Goal: Transaction & Acquisition: Obtain resource

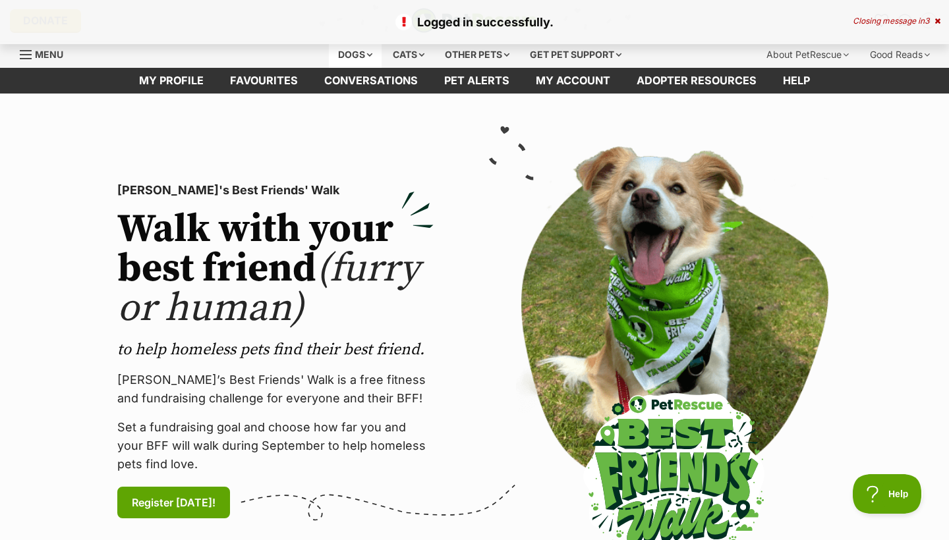
click at [339, 59] on div "Dogs" at bounding box center [355, 55] width 53 height 26
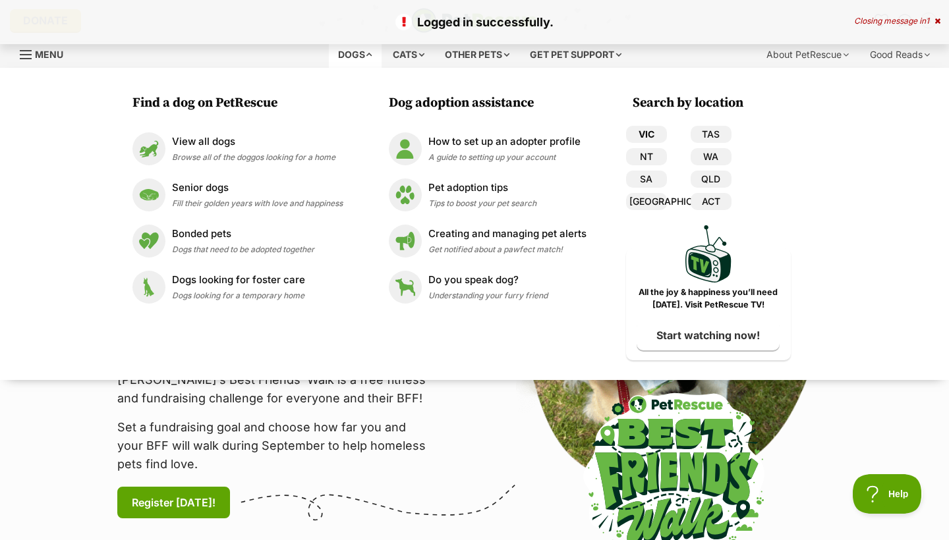
click at [644, 131] on link "VIC" at bounding box center [646, 134] width 41 height 17
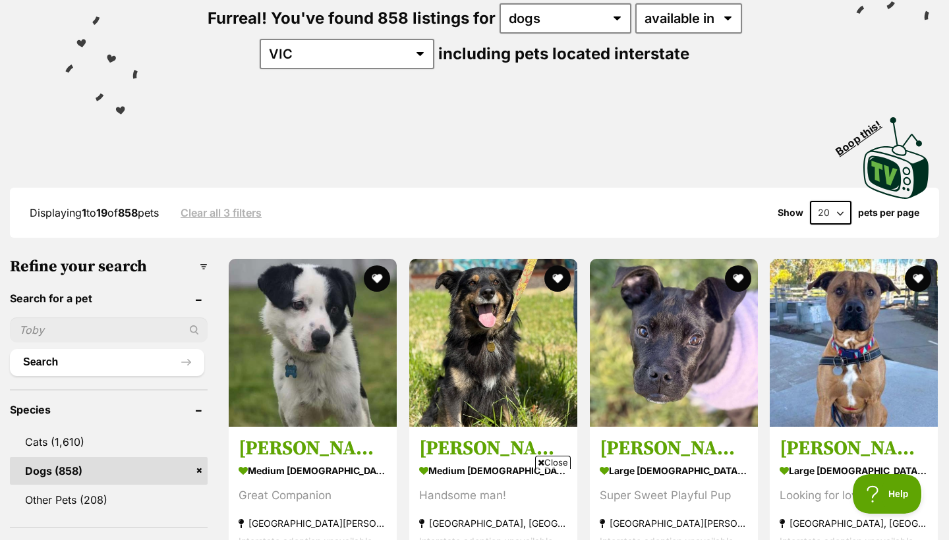
scroll to position [275, 0]
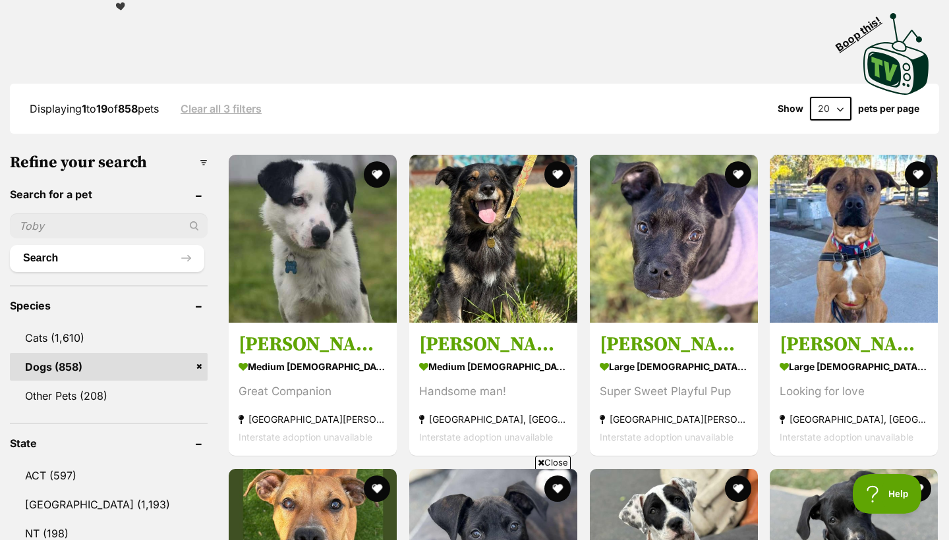
select select "60"
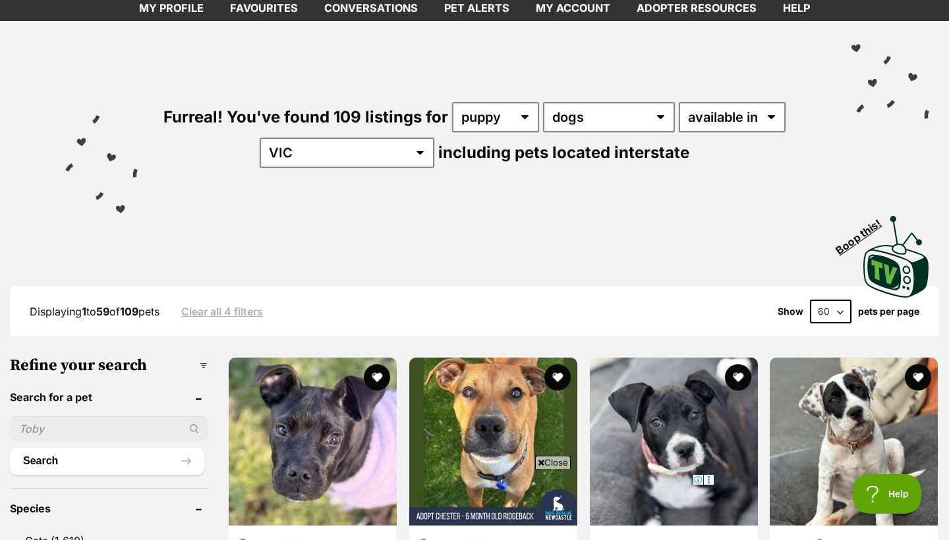
scroll to position [72, 0]
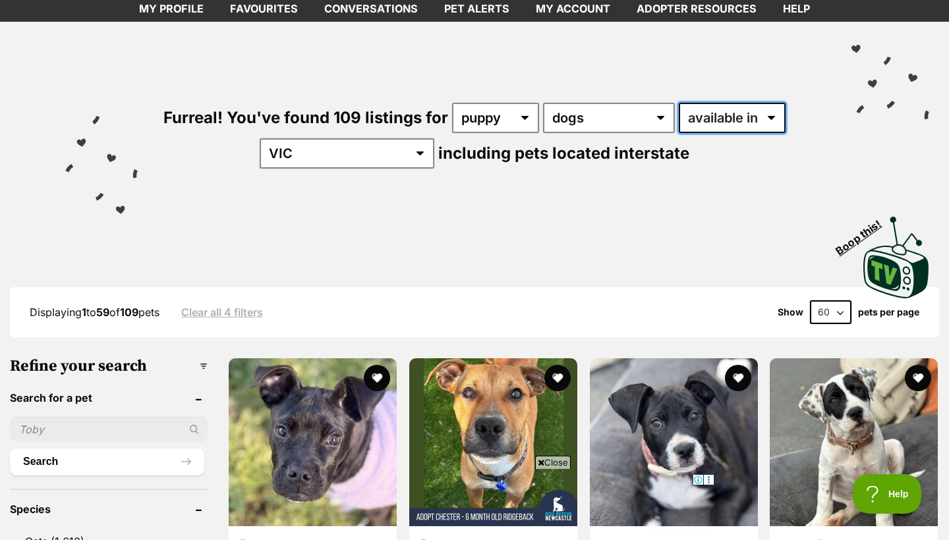
select select "disabled"
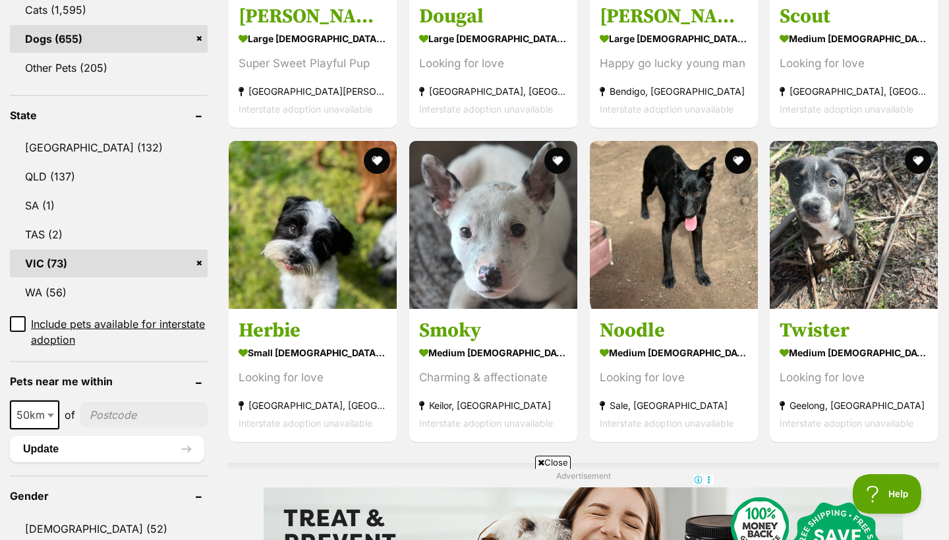
scroll to position [603, 0]
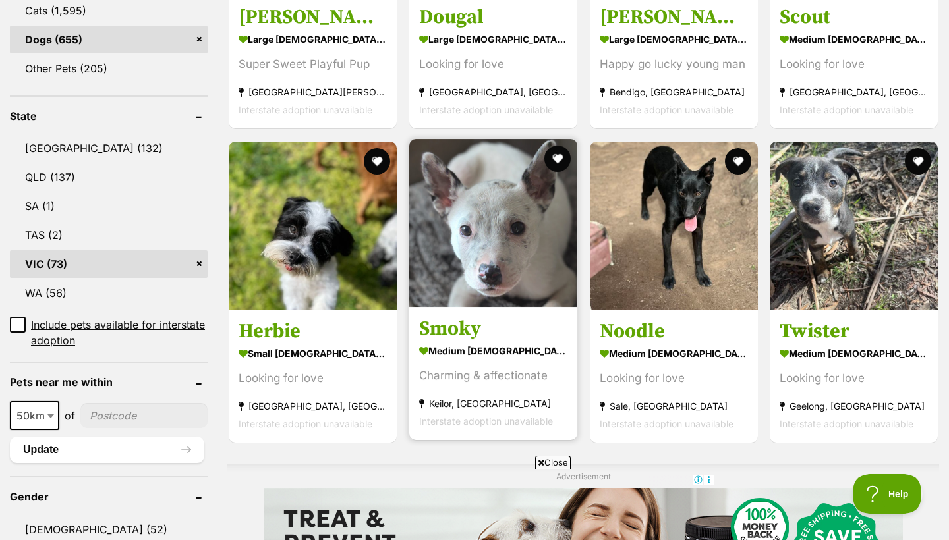
click at [496, 246] on img at bounding box center [493, 223] width 168 height 168
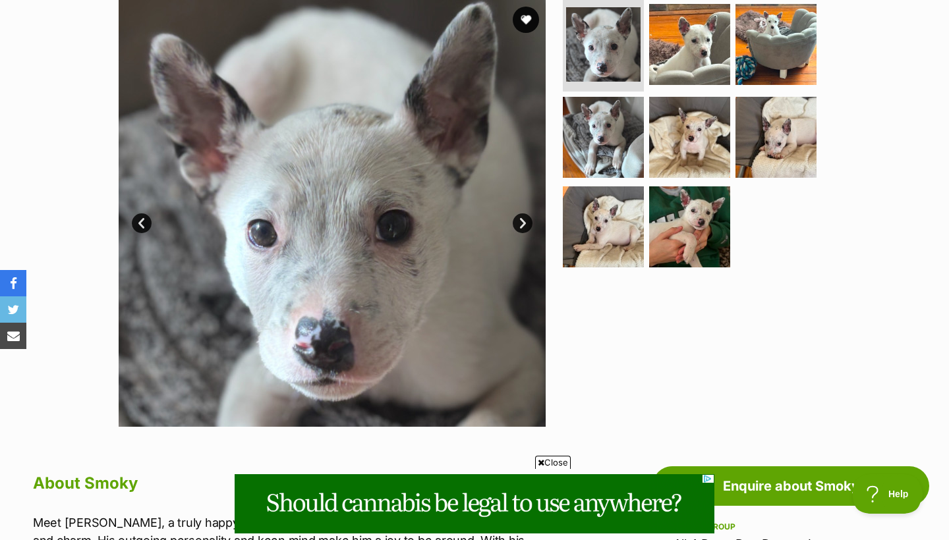
scroll to position [303, 0]
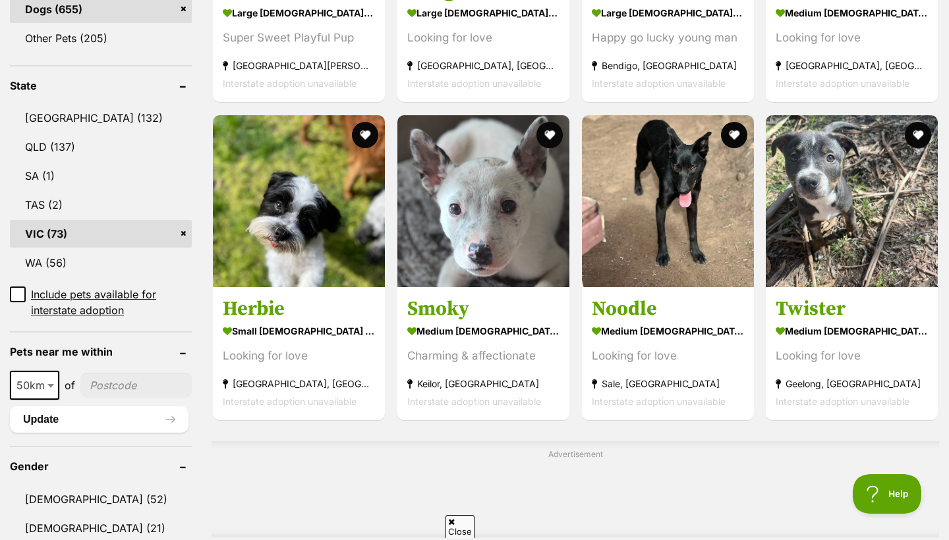
scroll to position [636, 0]
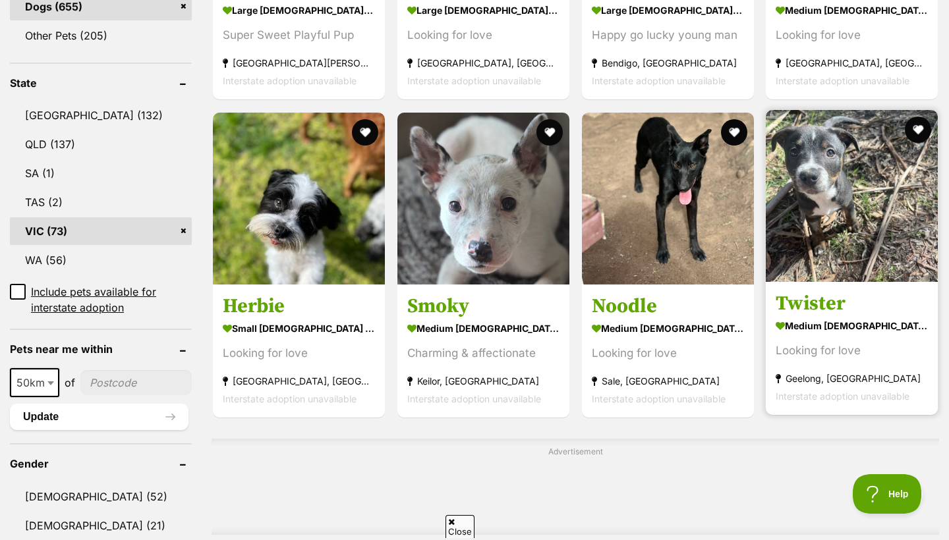
click at [803, 258] on img at bounding box center [852, 196] width 172 height 172
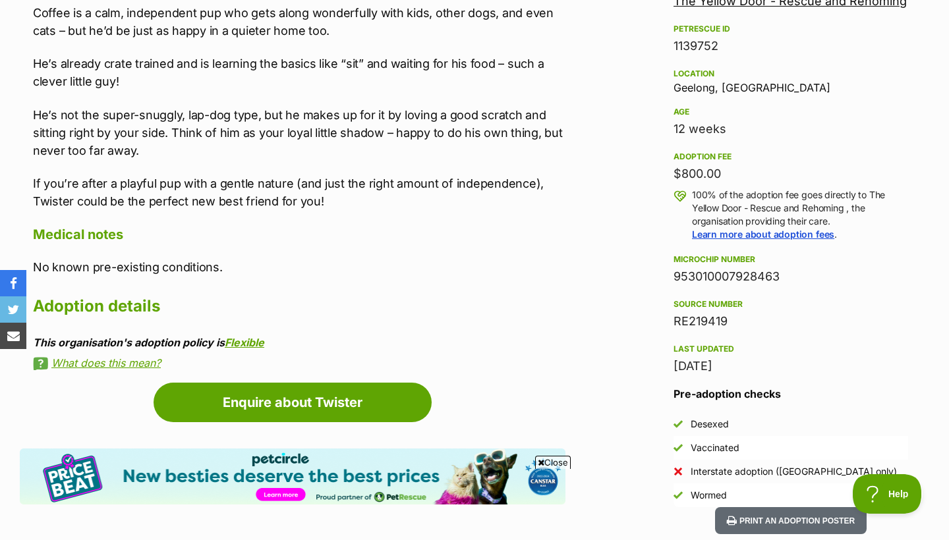
scroll to position [851, 0]
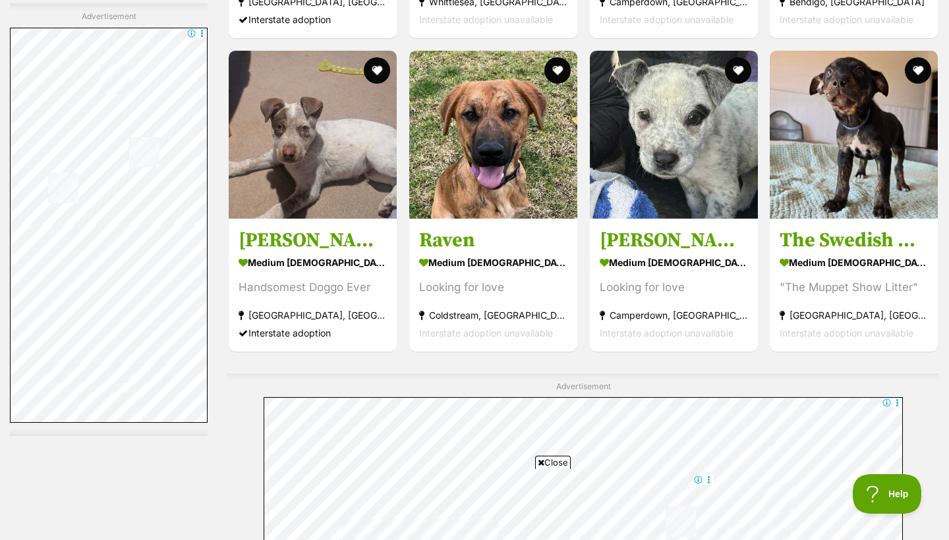
scroll to position [4265, 0]
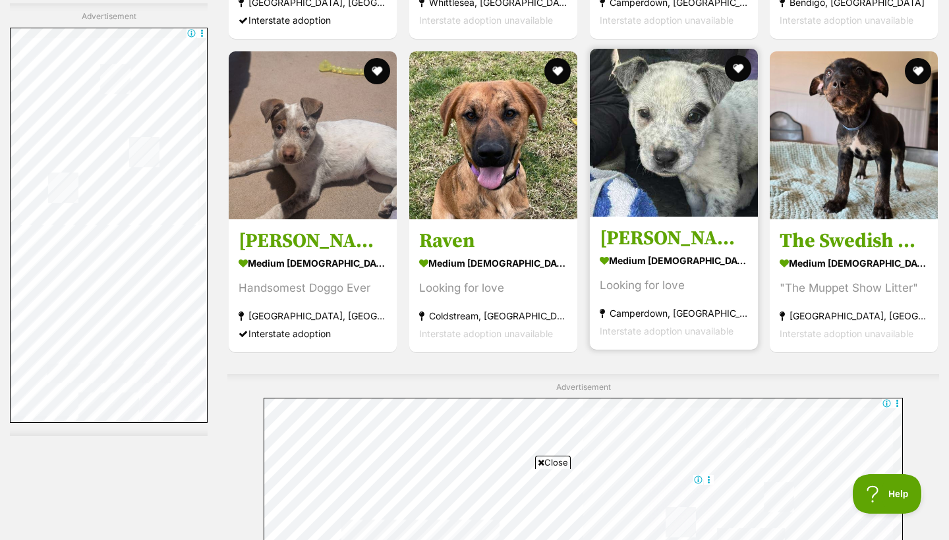
click at [599, 158] on img at bounding box center [674, 133] width 168 height 168
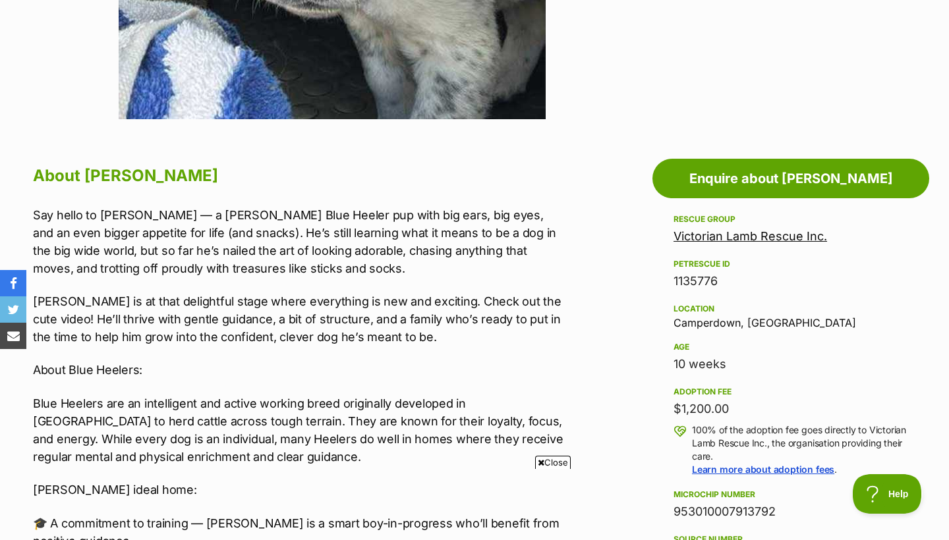
scroll to position [583, 0]
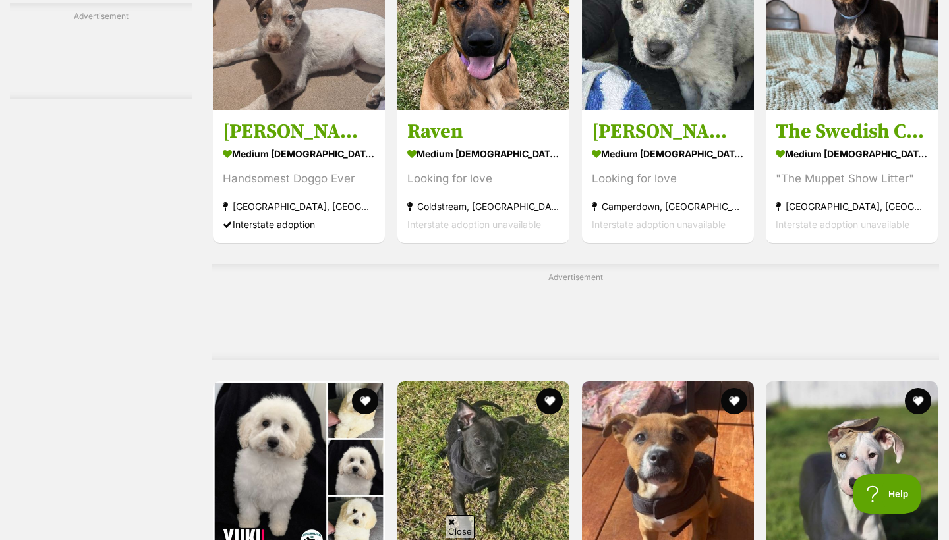
scroll to position [3963, 0]
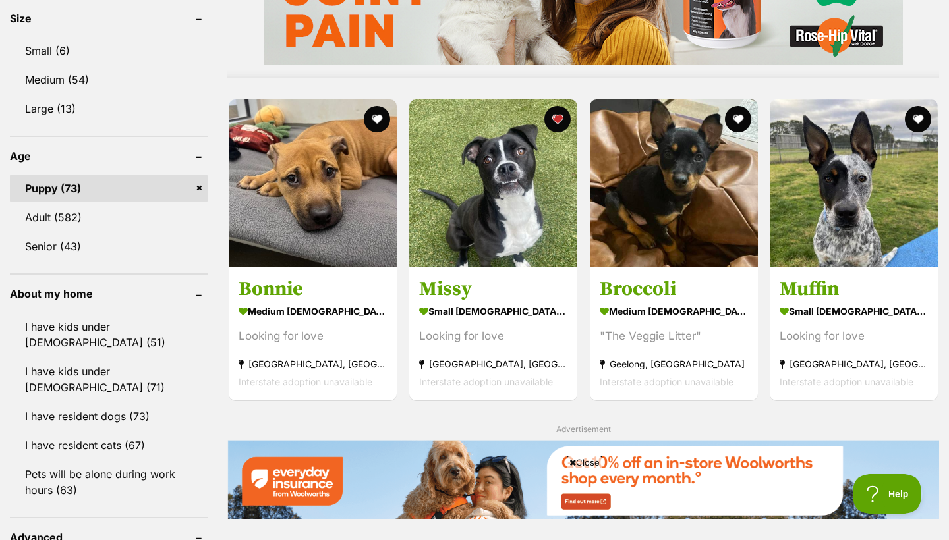
scroll to position [1195, 0]
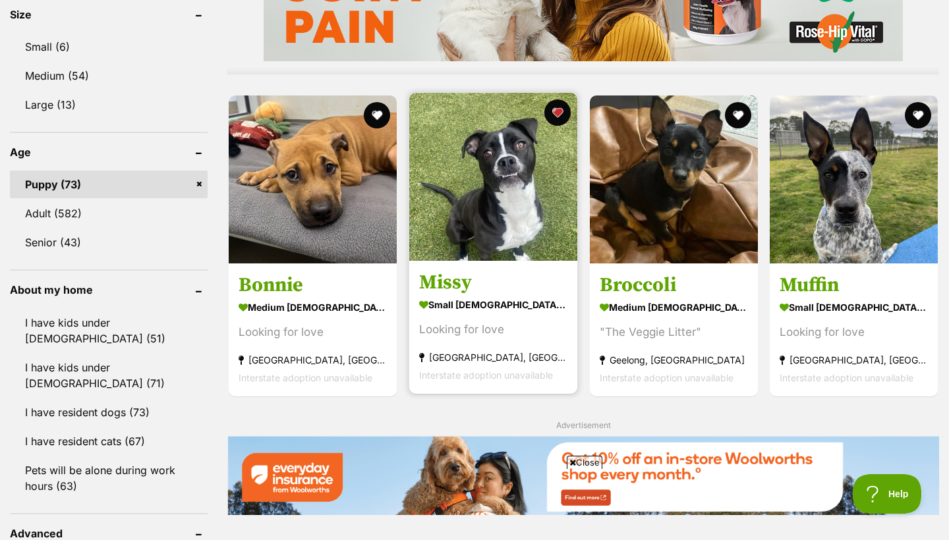
click at [500, 205] on img at bounding box center [493, 177] width 168 height 168
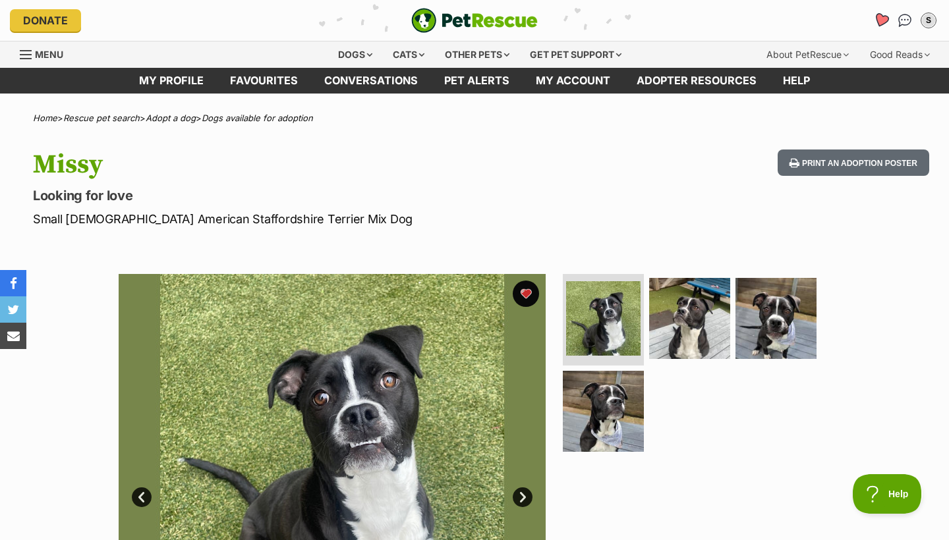
click at [876, 20] on icon "Favourites" at bounding box center [881, 20] width 18 height 17
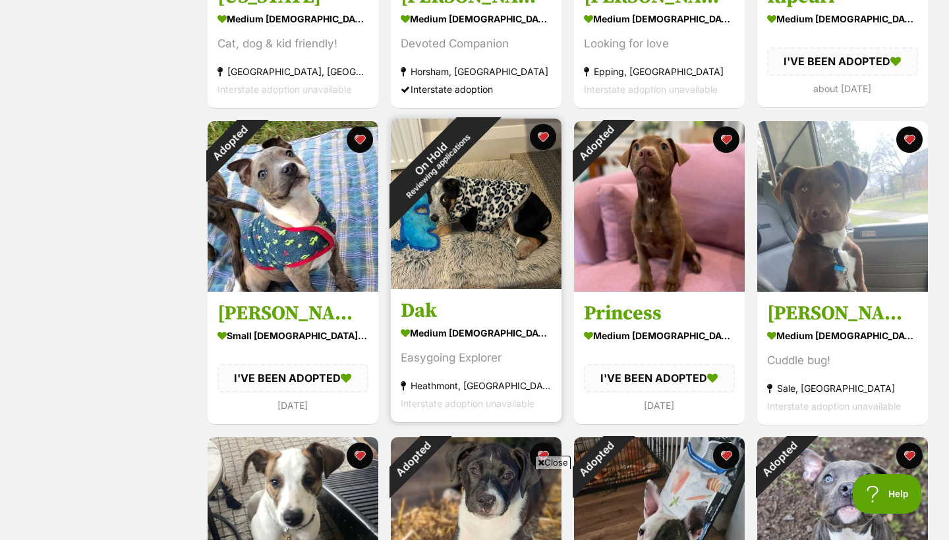
scroll to position [463, 0]
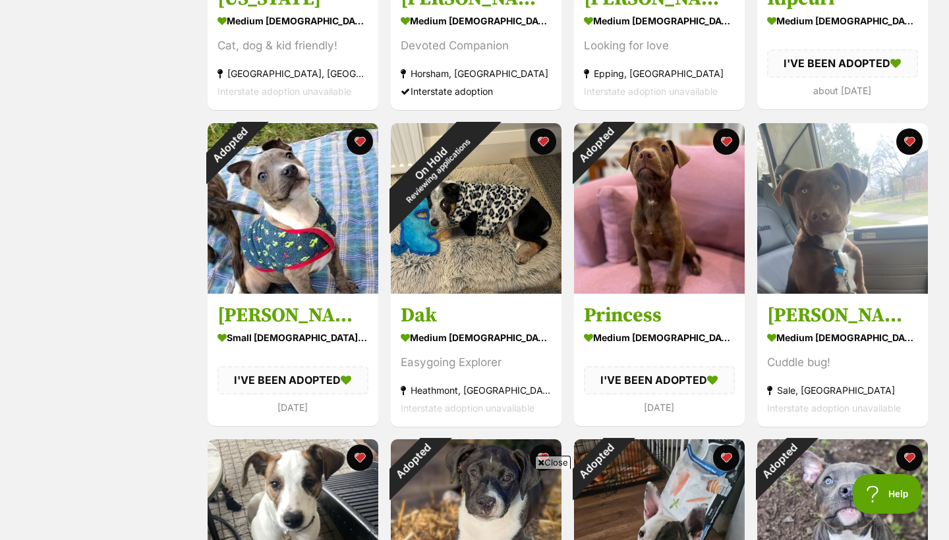
click at [538, 465] on icon at bounding box center [541, 463] width 7 height 9
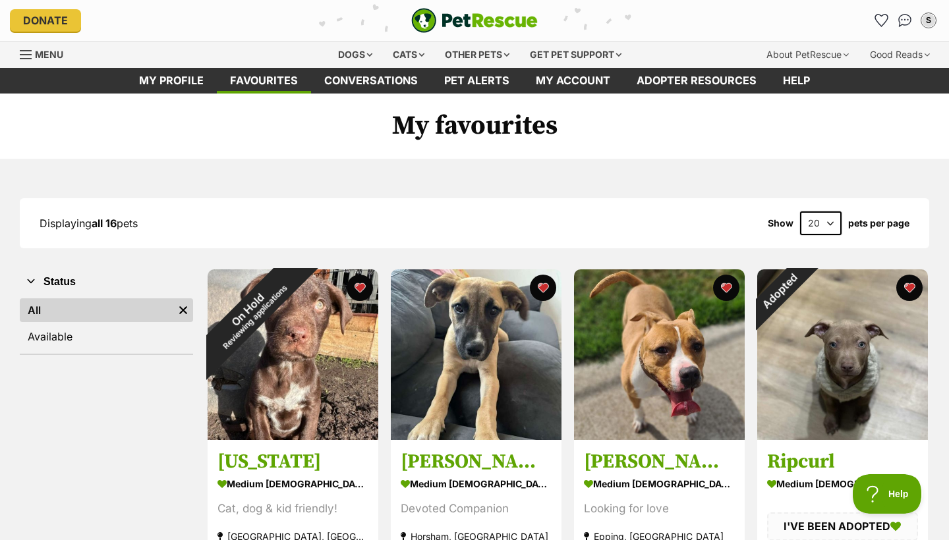
scroll to position [0, 0]
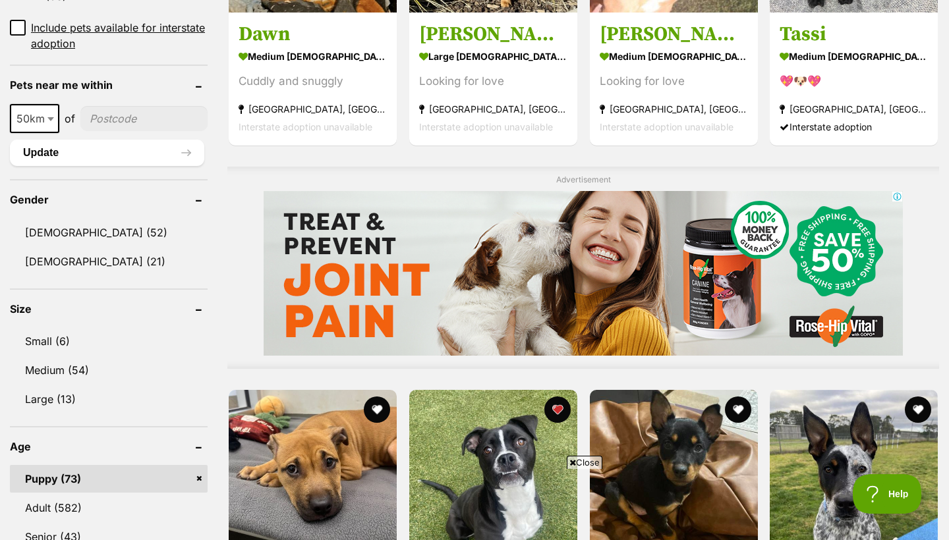
scroll to position [979, 0]
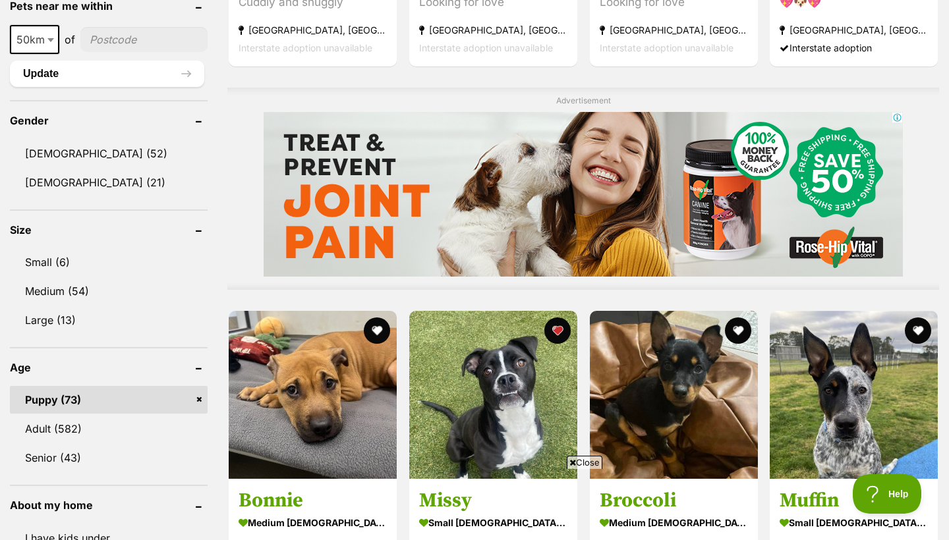
click at [72, 401] on link "Puppy (73)" at bounding box center [109, 400] width 198 height 28
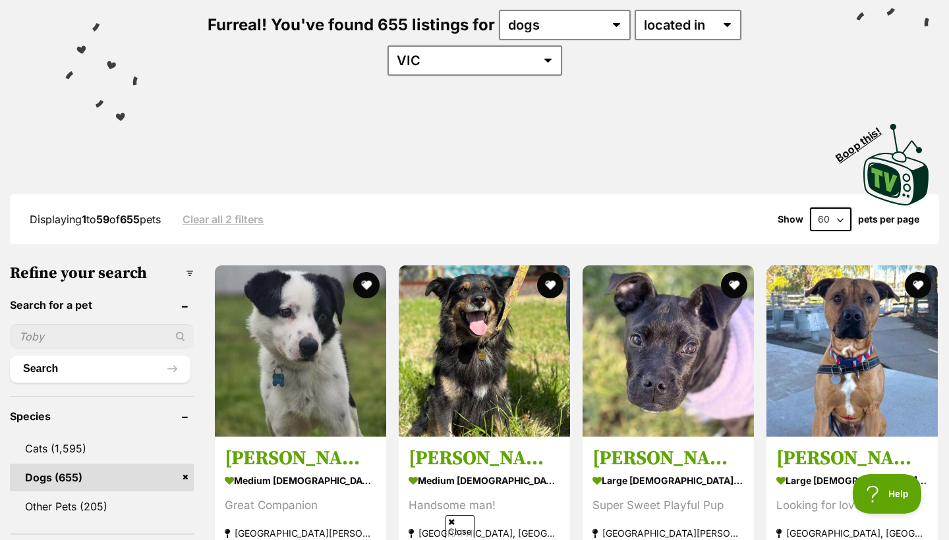
click at [82, 324] on input "text" at bounding box center [102, 336] width 184 height 25
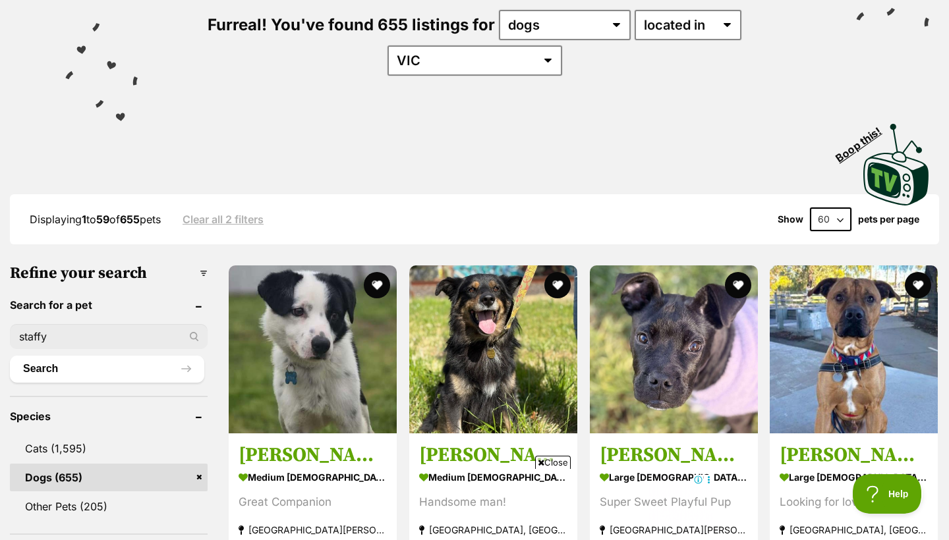
type input "staffy"
click at [107, 356] on button "Search" at bounding box center [107, 369] width 194 height 26
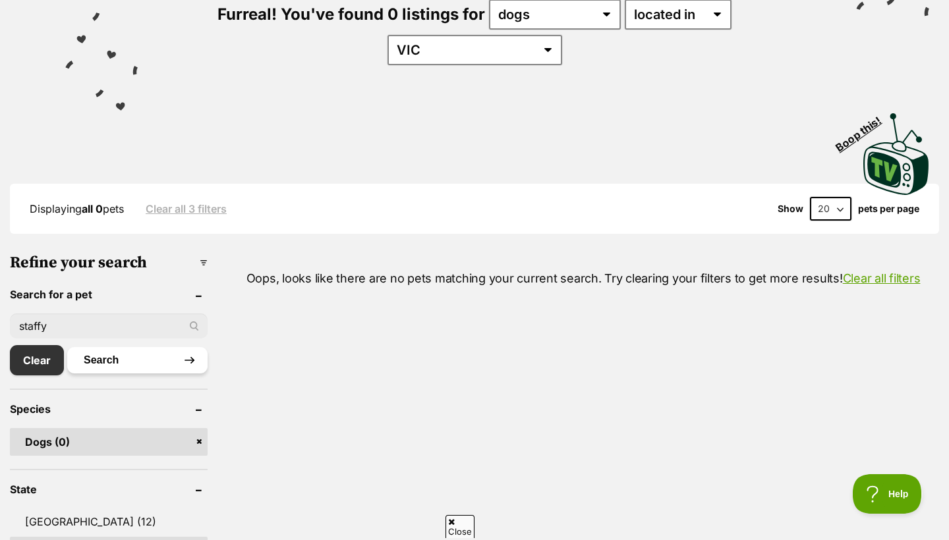
scroll to position [176, 0]
click at [84, 313] on input "staffy" at bounding box center [109, 325] width 198 height 25
click at [63, 313] on input "staffy" at bounding box center [109, 325] width 198 height 25
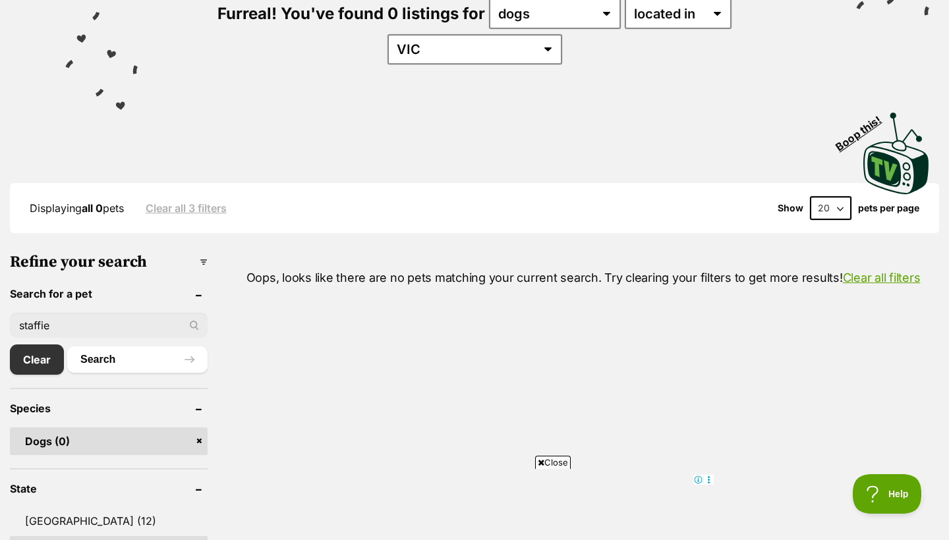
type input "staffie"
click at [137, 347] on button "Search" at bounding box center [137, 360] width 140 height 26
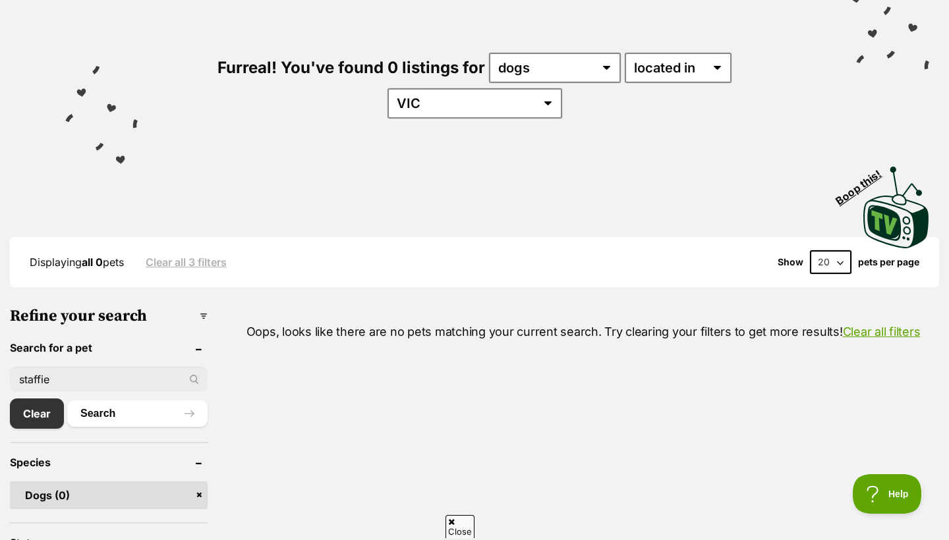
scroll to position [82, 0]
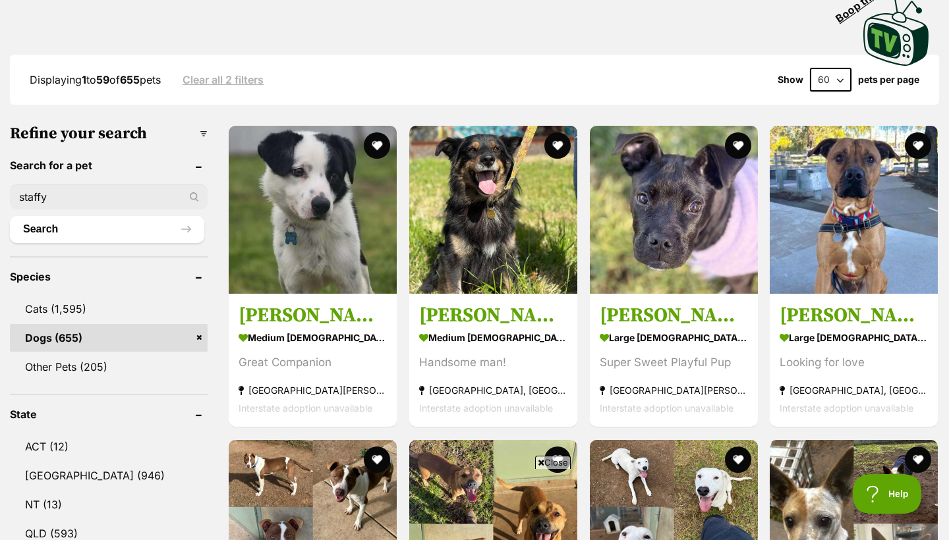
scroll to position [304, 0]
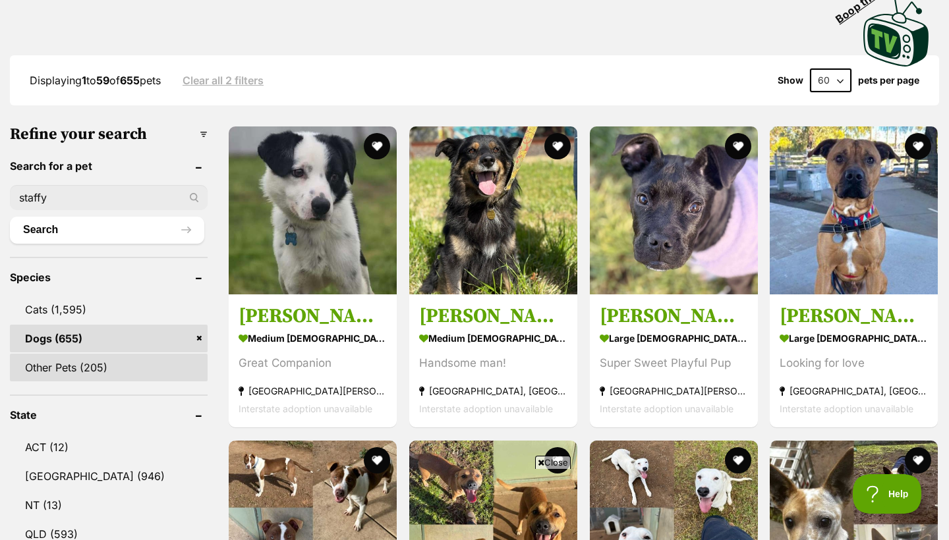
click at [84, 354] on link "Other Pets (205)" at bounding box center [109, 368] width 198 height 28
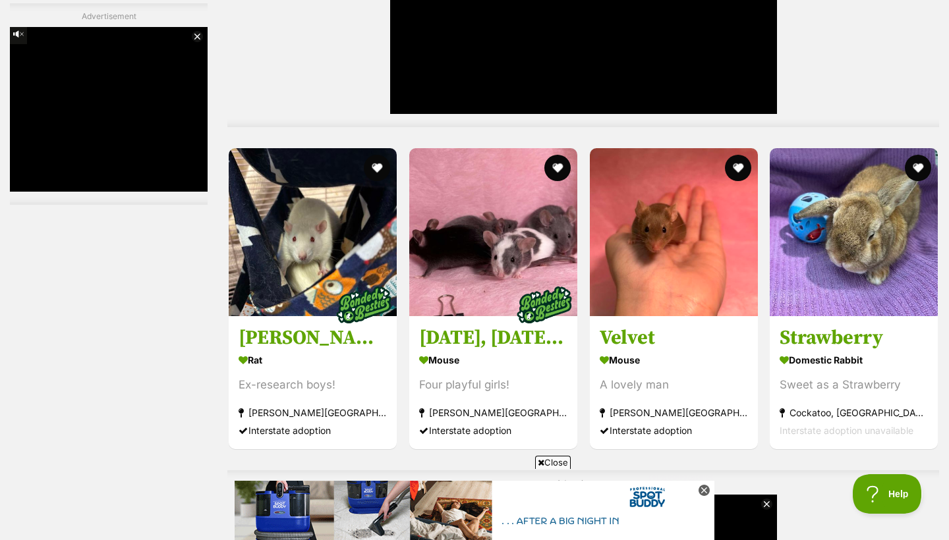
scroll to position [2565, 0]
